Goal: Check status: Check status

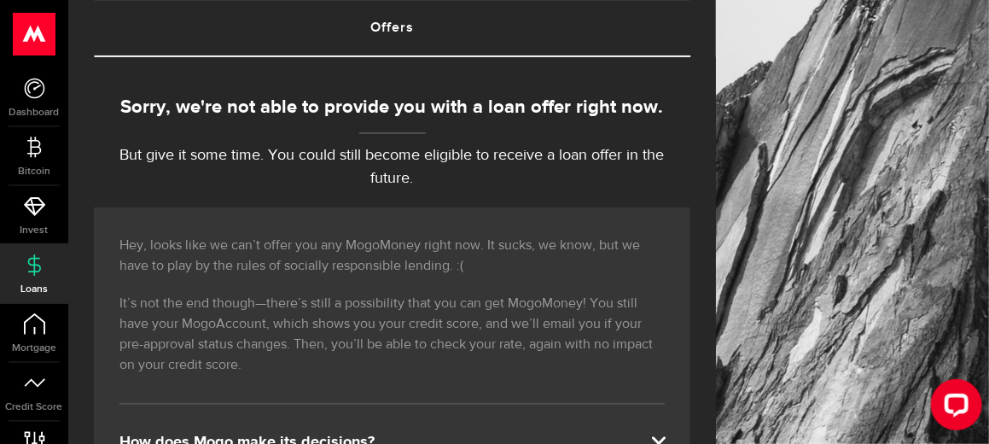
scroll to position [171, 0]
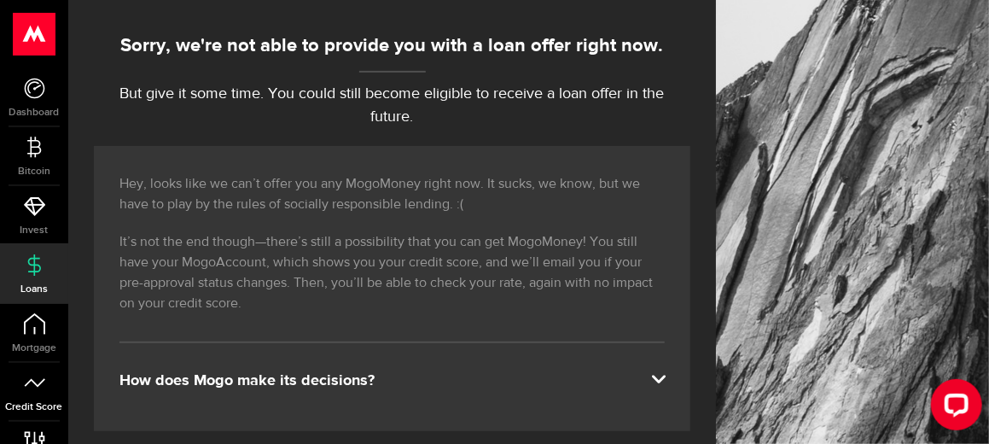
click at [35, 383] on use at bounding box center [34, 382] width 20 height 9
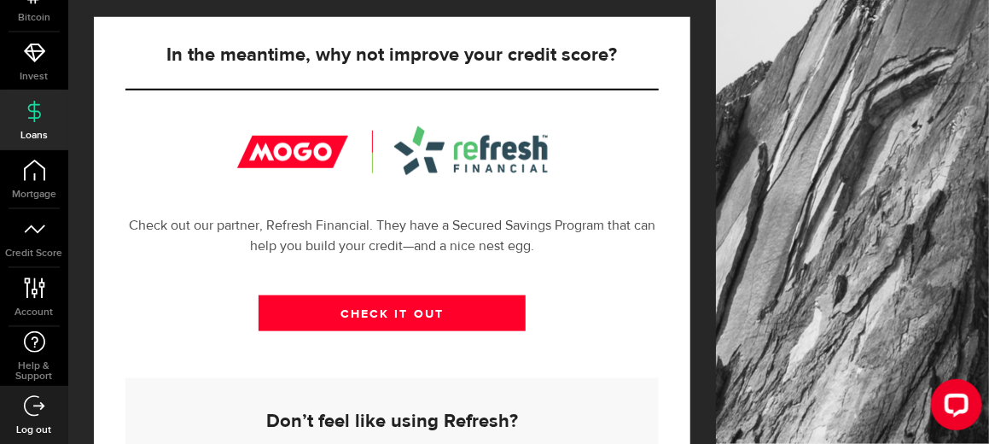
scroll to position [526, 0]
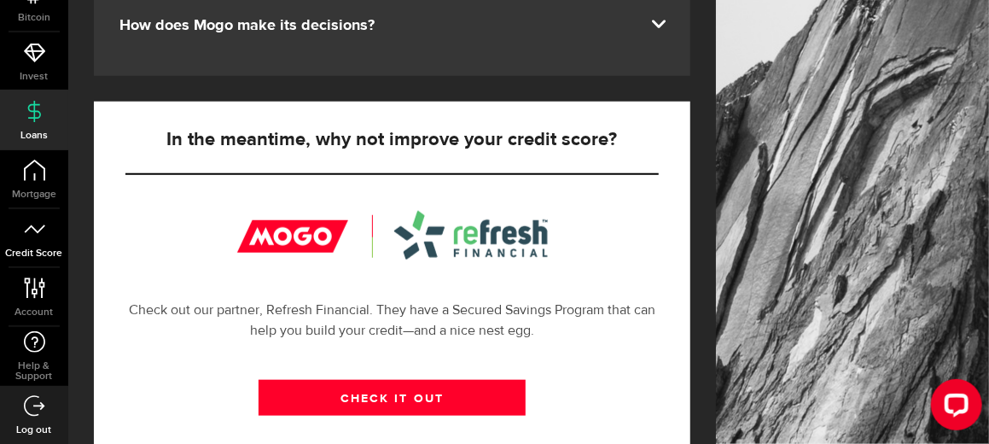
click at [47, 242] on link "Credit Score" at bounding box center [34, 238] width 68 height 58
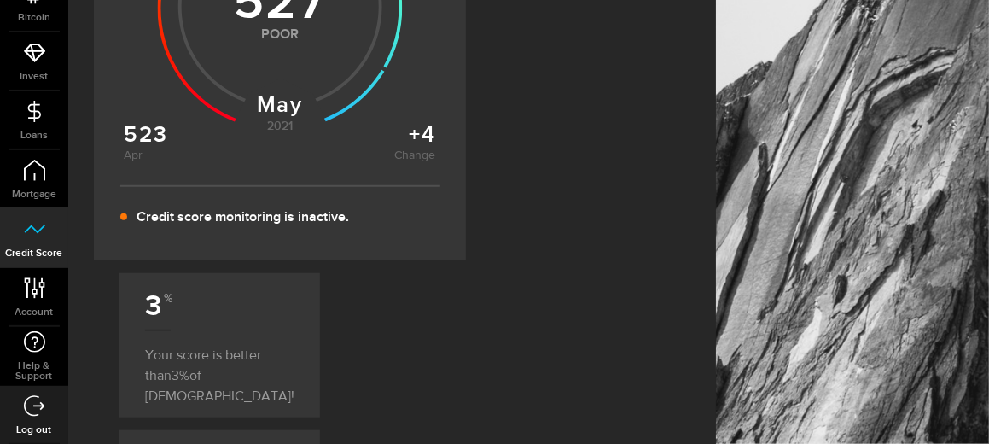
scroll to position [341, 0]
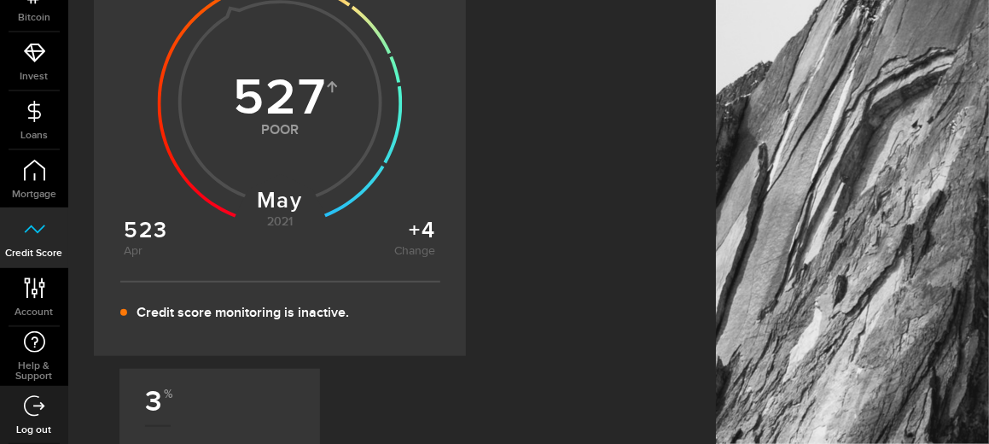
click at [129, 309] on div at bounding box center [124, 313] width 9 height 9
click at [175, 318] on p "Credit score monitoring is inactive." at bounding box center [243, 313] width 213 height 20
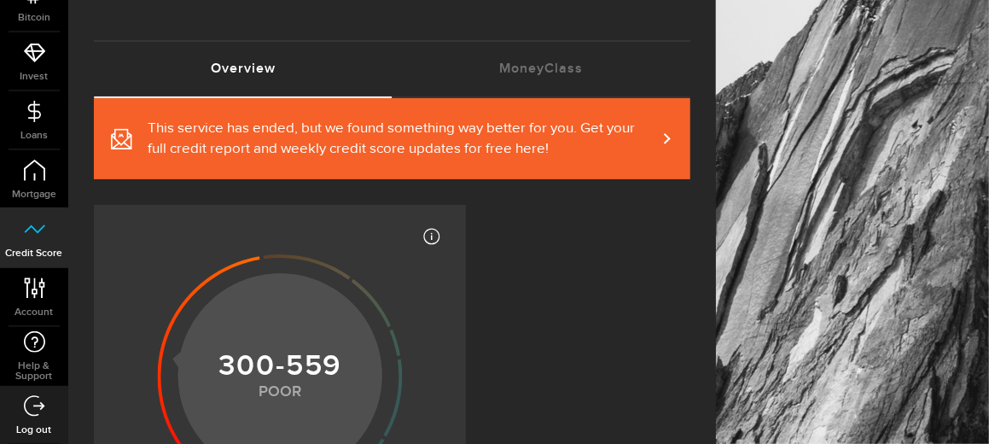
scroll to position [0, 0]
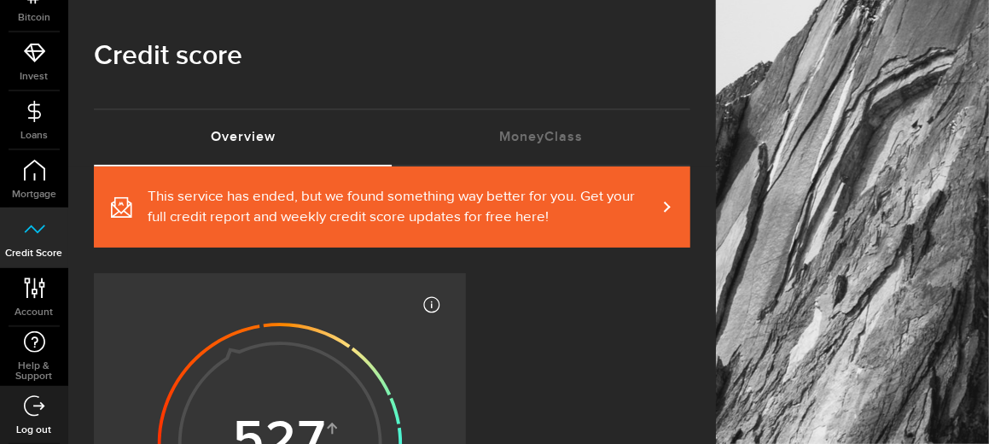
click at [397, 219] on span "This service has ended, but we found something way better for you. Get your ful…" at bounding box center [402, 207] width 509 height 41
